Goal: Find specific page/section: Find specific page/section

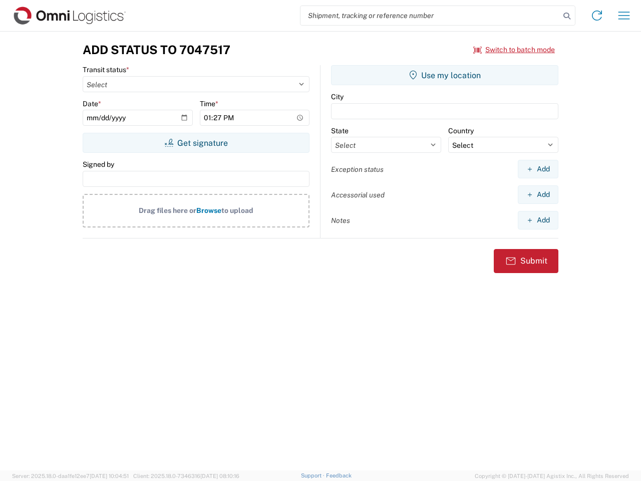
click at [430, 16] on input "search" at bounding box center [431, 15] width 260 height 19
click at [567, 16] on icon at bounding box center [567, 16] width 14 height 14
click at [597, 16] on icon at bounding box center [597, 16] width 16 height 16
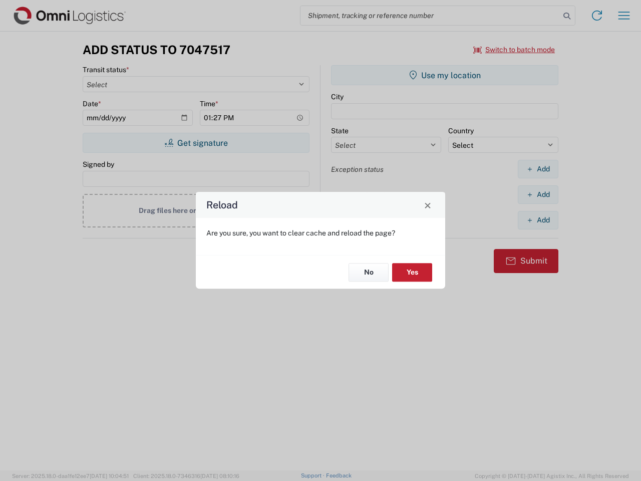
click at [624, 16] on div "Reload Are you sure, you want to clear cache and reload the page? No Yes" at bounding box center [320, 240] width 641 height 481
click at [515, 50] on div "Reload Are you sure, you want to clear cache and reload the page? No Yes" at bounding box center [320, 240] width 641 height 481
click at [196, 143] on div "Reload Are you sure, you want to clear cache and reload the page? No Yes" at bounding box center [320, 240] width 641 height 481
click at [445, 75] on div "Reload Are you sure, you want to clear cache and reload the page? No Yes" at bounding box center [320, 240] width 641 height 481
click at [538, 169] on div "Reload Are you sure, you want to clear cache and reload the page? No Yes" at bounding box center [320, 240] width 641 height 481
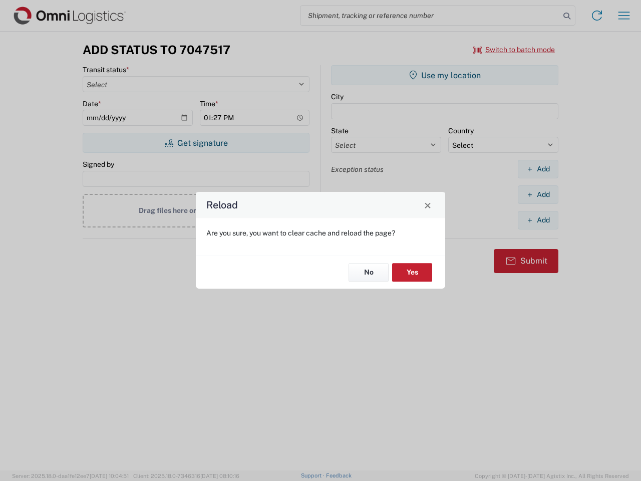
click at [538, 194] on div "Reload Are you sure, you want to clear cache and reload the page? No Yes" at bounding box center [320, 240] width 641 height 481
click at [538, 220] on div "Reload Are you sure, you want to clear cache and reload the page? No Yes" at bounding box center [320, 240] width 641 height 481
